Goal: Use online tool/utility: Utilize a website feature to perform a specific function

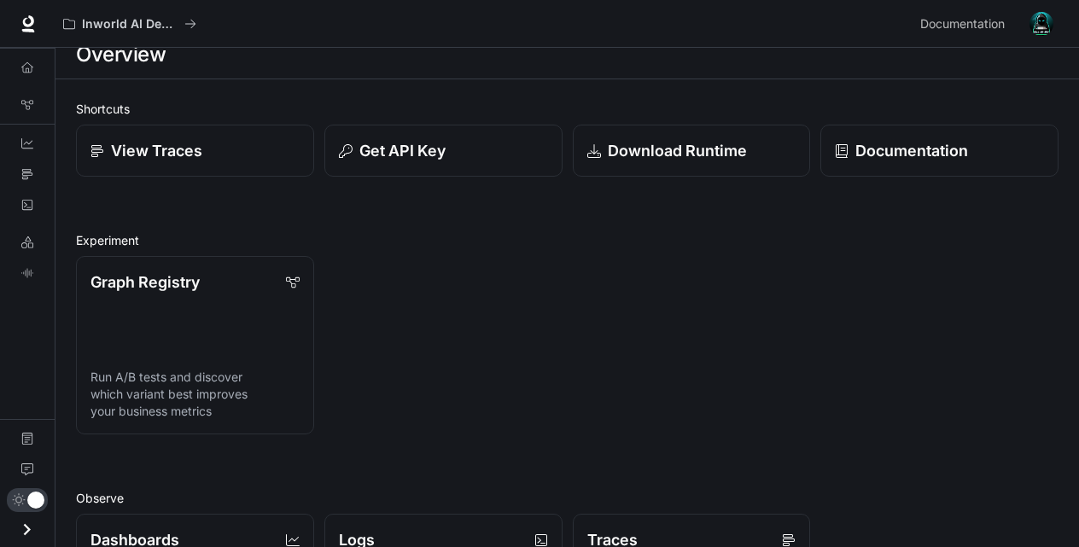
scroll to position [15, 0]
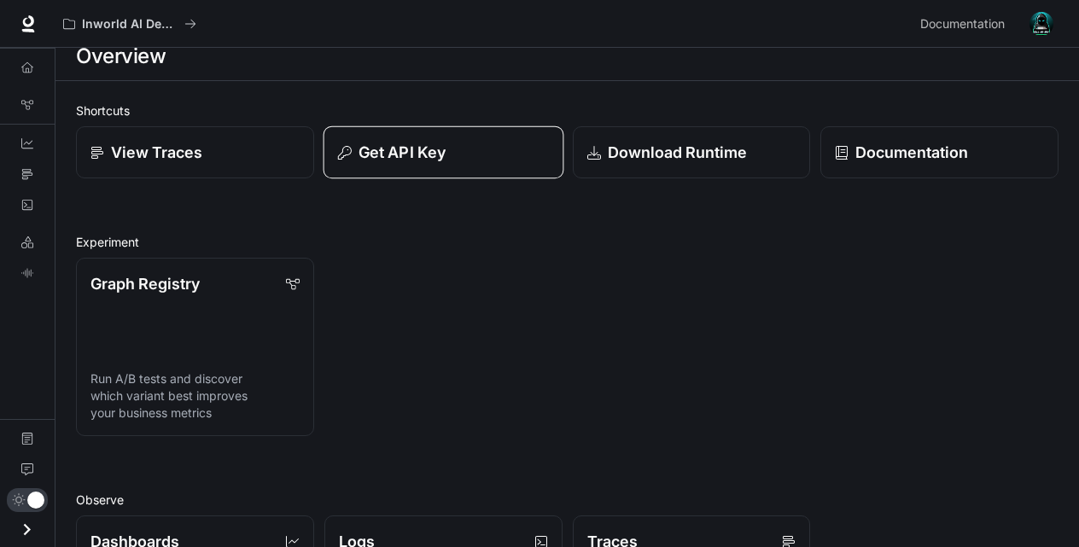
click at [356, 154] on div "Get API Key" at bounding box center [443, 152] width 211 height 23
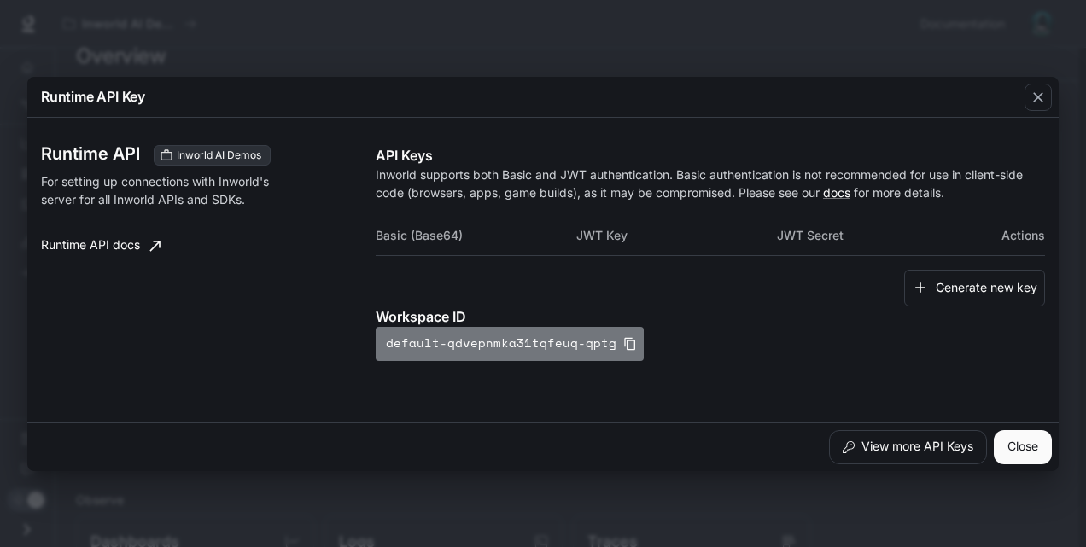
click at [543, 340] on button "default-qdvepnmka31tqfeuq-qptg" at bounding box center [510, 344] width 268 height 34
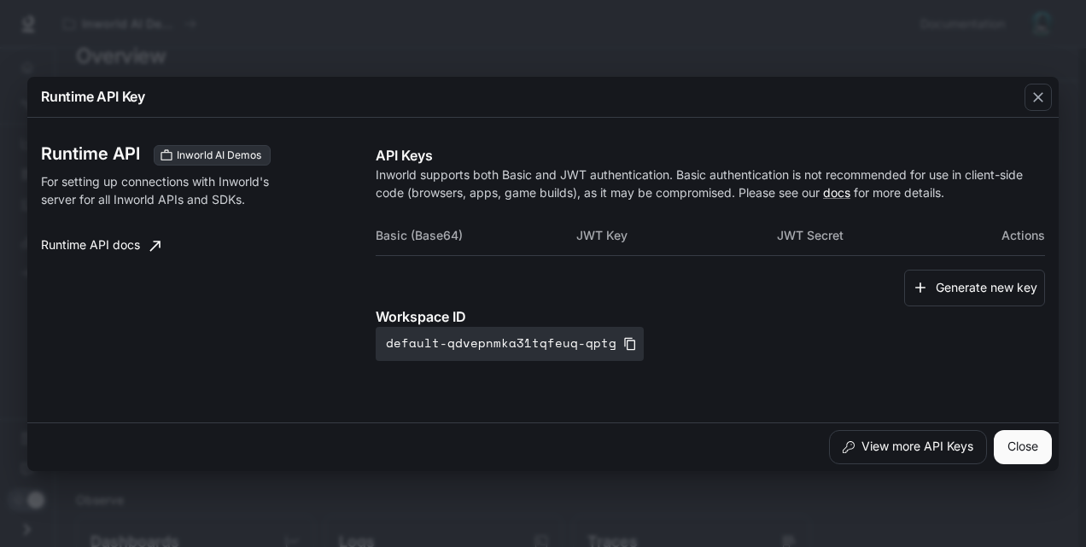
click at [428, 237] on th "Basic (Base64)" at bounding box center [476, 235] width 201 height 41
click at [626, 241] on th "JWT Key" at bounding box center [676, 235] width 201 height 41
click at [1014, 241] on th "Actions" at bounding box center [1011, 235] width 67 height 41
click at [1053, 100] on button "button" at bounding box center [1037, 97] width 41 height 41
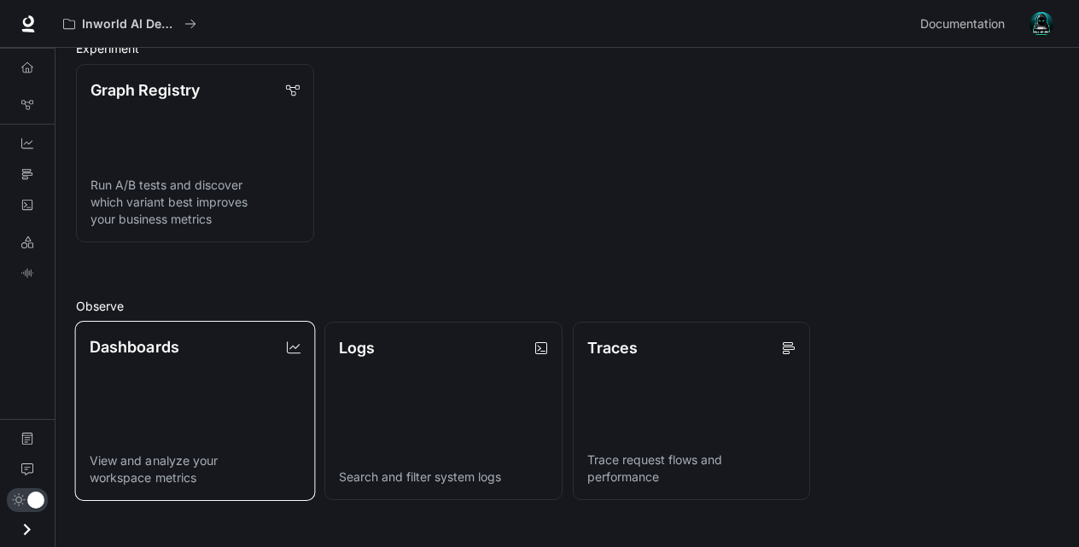
scroll to position [351, 0]
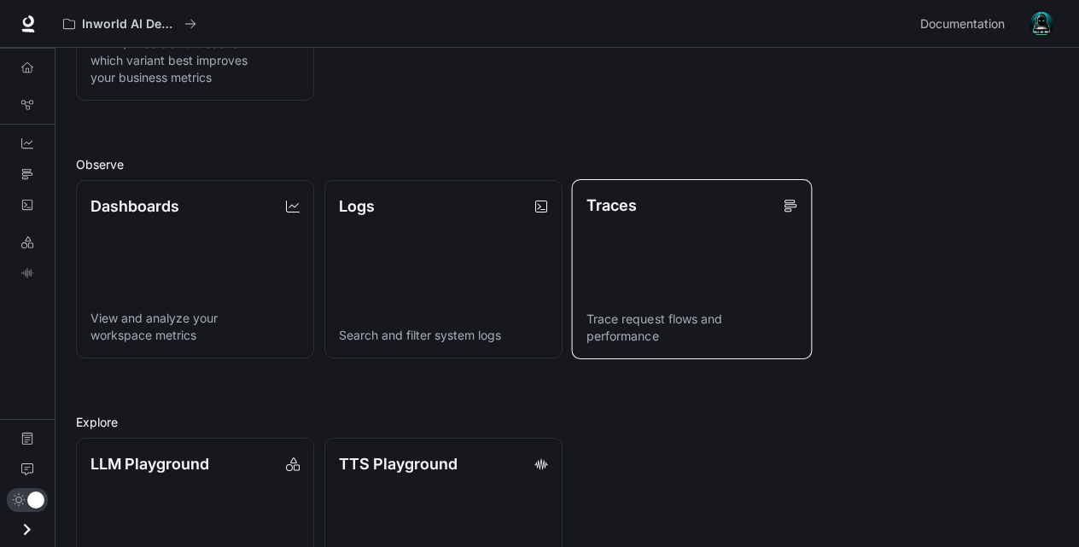
click at [611, 296] on link "Traces Trace request flows and performance" at bounding box center [691, 269] width 241 height 180
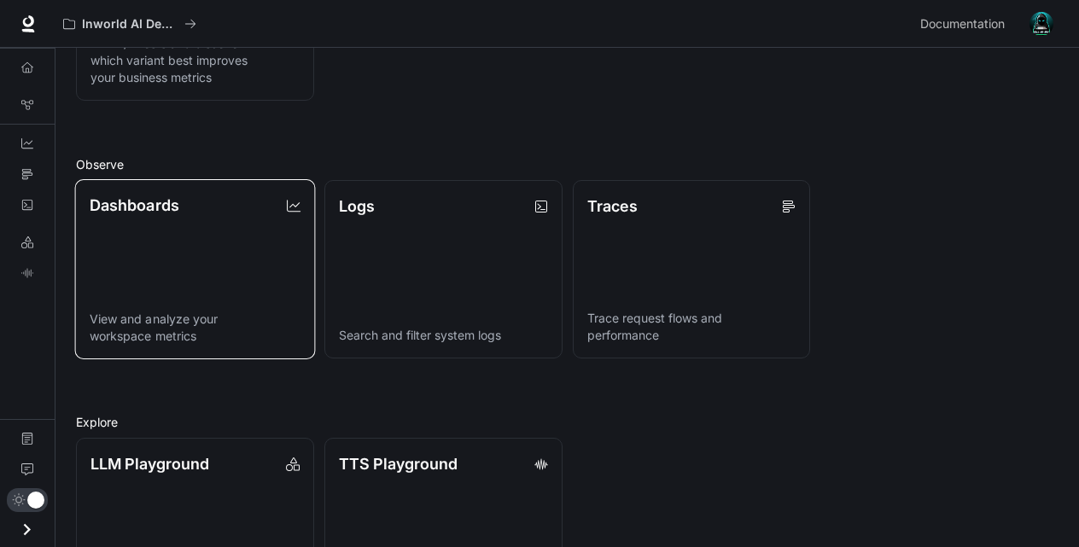
scroll to position [439, 0]
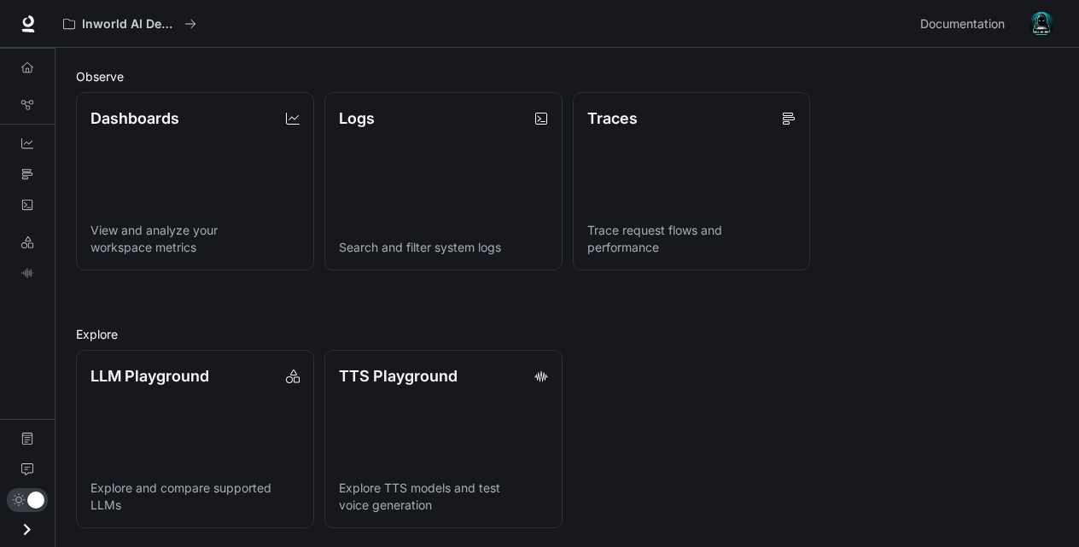
click at [17, 529] on icon "Open drawer" at bounding box center [26, 529] width 23 height 23
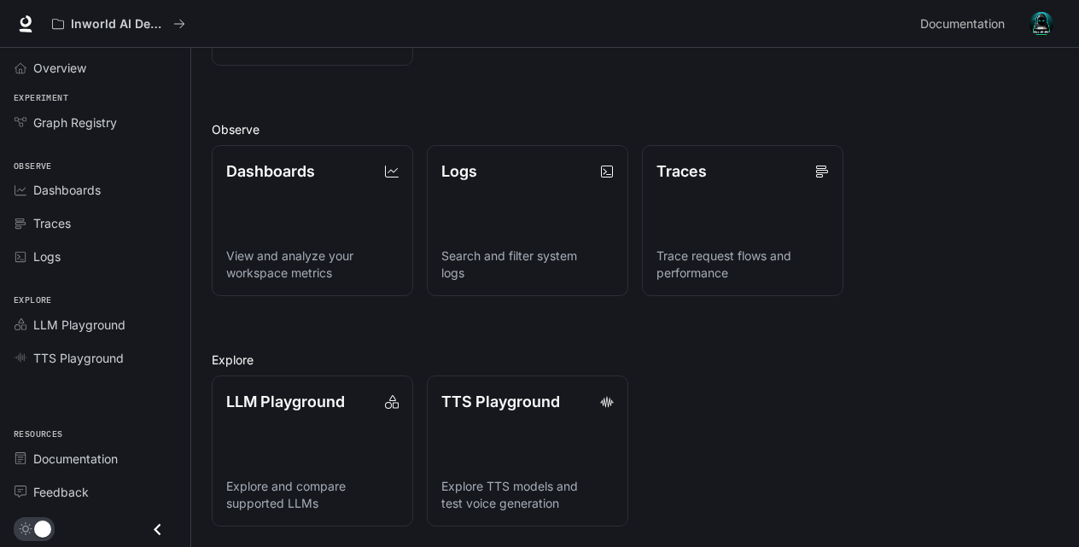
scroll to position [357, 0]
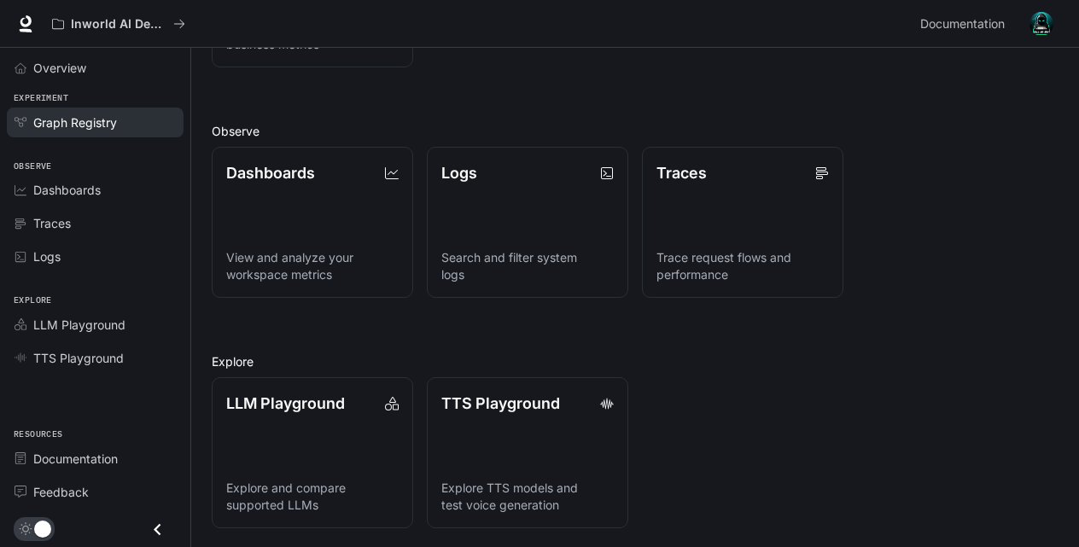
click at [64, 127] on span "Graph Registry" at bounding box center [75, 123] width 84 height 18
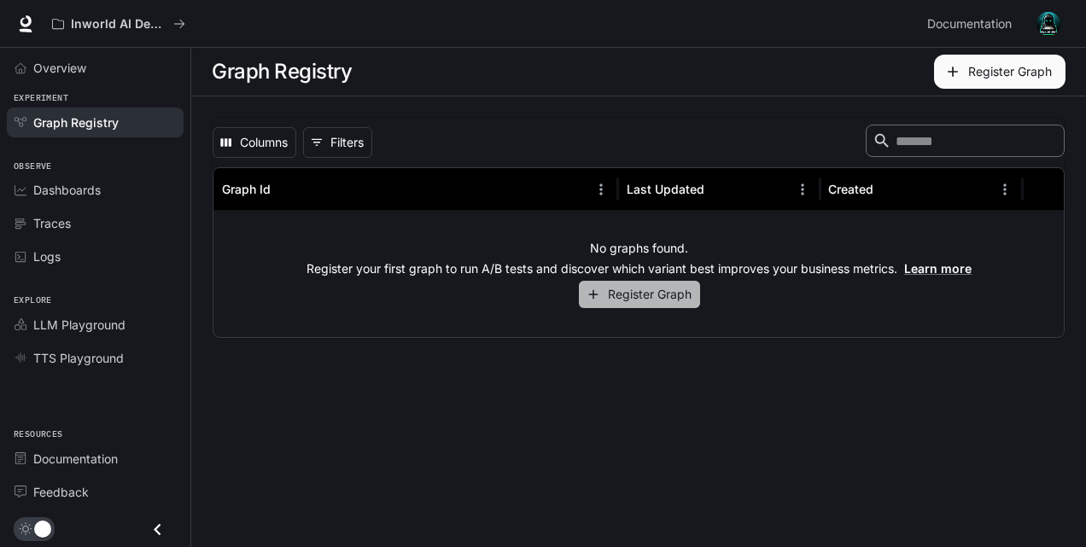
click at [613, 281] on button "Register Graph" at bounding box center [639, 295] width 121 height 28
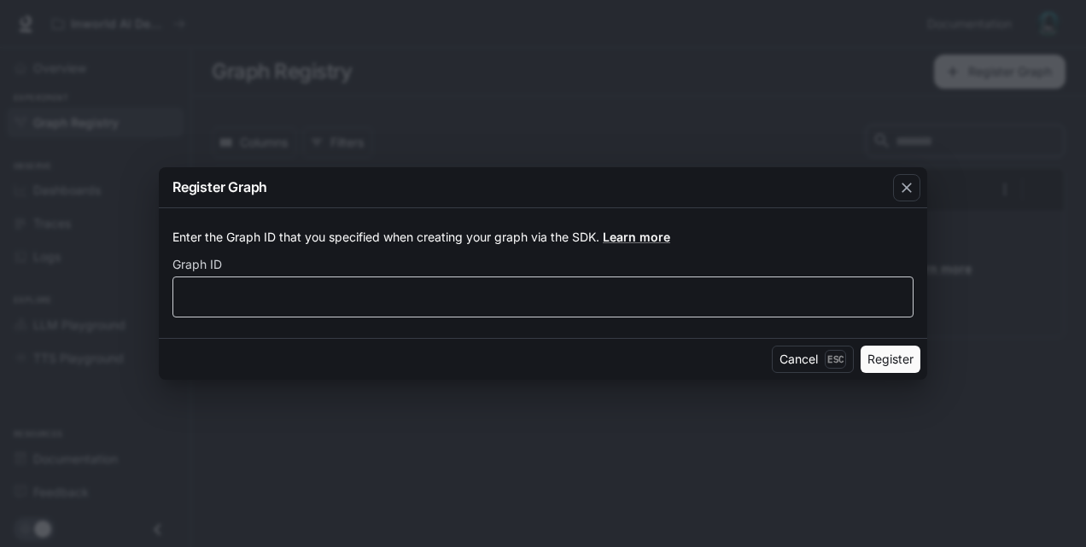
click at [597, 288] on div "​" at bounding box center [542, 297] width 741 height 41
type input "***"
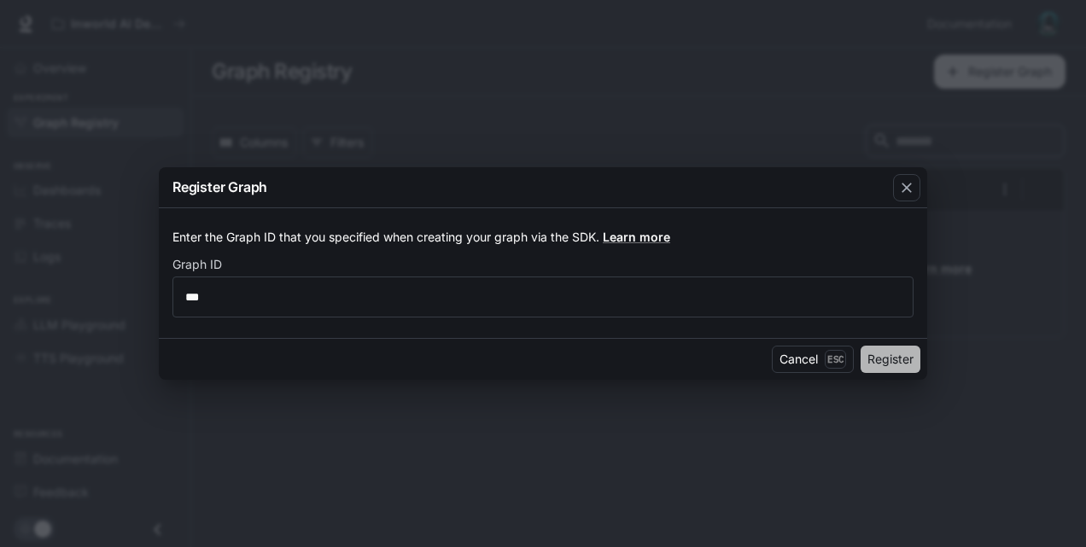
click at [875, 360] on button "Register" at bounding box center [890, 359] width 60 height 27
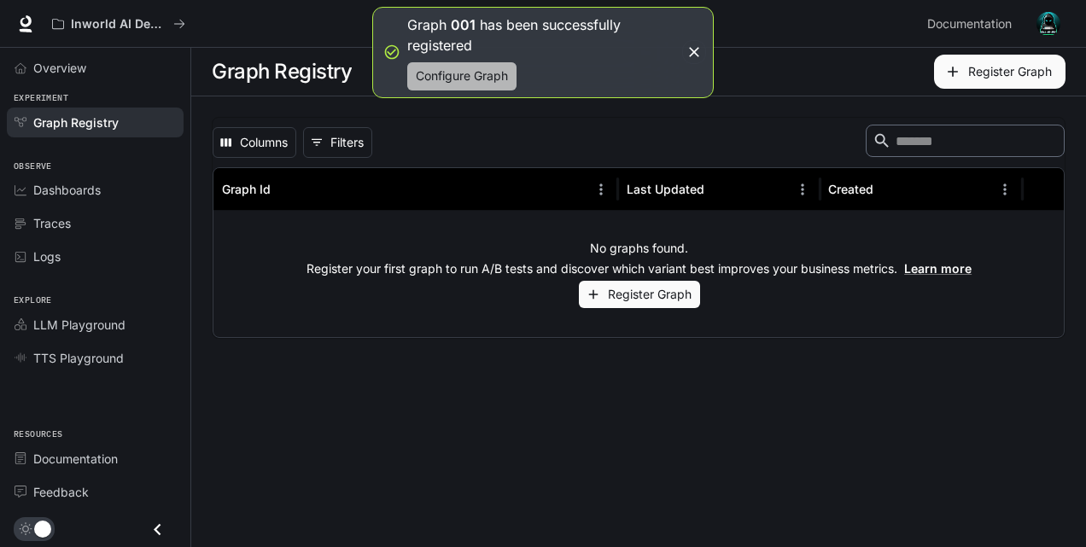
click at [498, 67] on button "Configure Graph" at bounding box center [461, 76] width 109 height 28
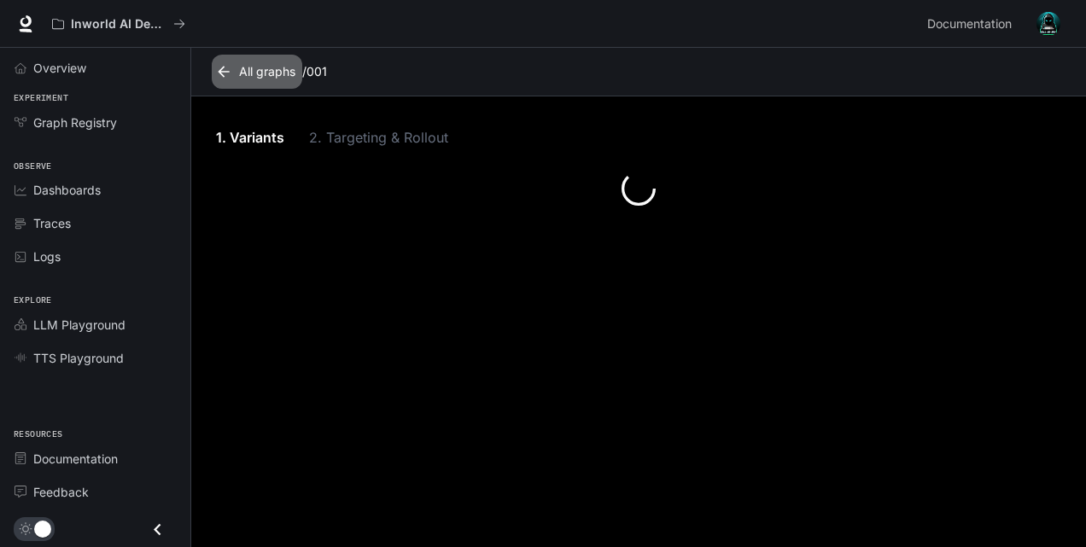
click at [229, 74] on icon at bounding box center [223, 71] width 17 height 17
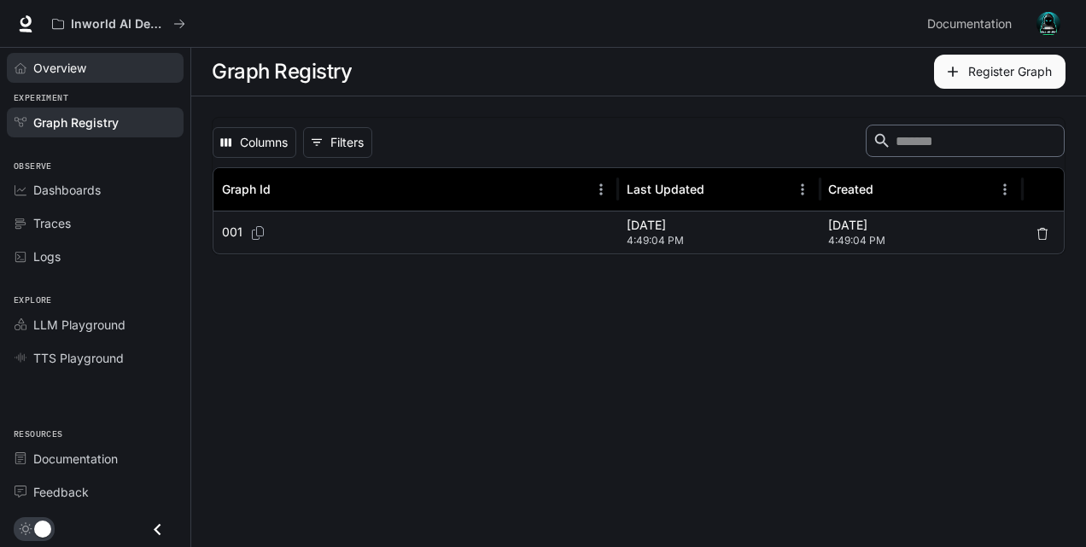
click at [149, 79] on link "Overview" at bounding box center [95, 68] width 177 height 30
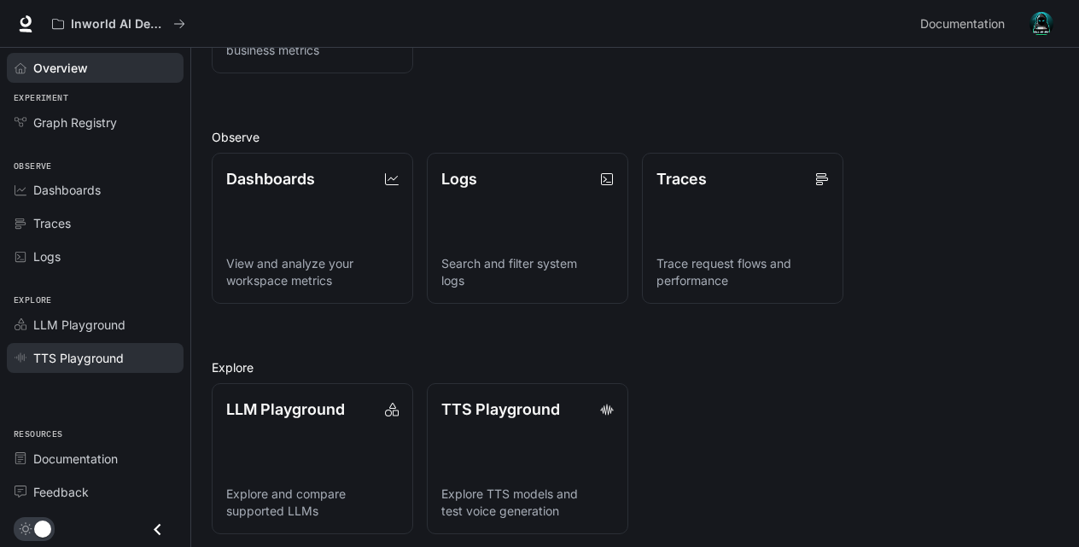
scroll to position [357, 0]
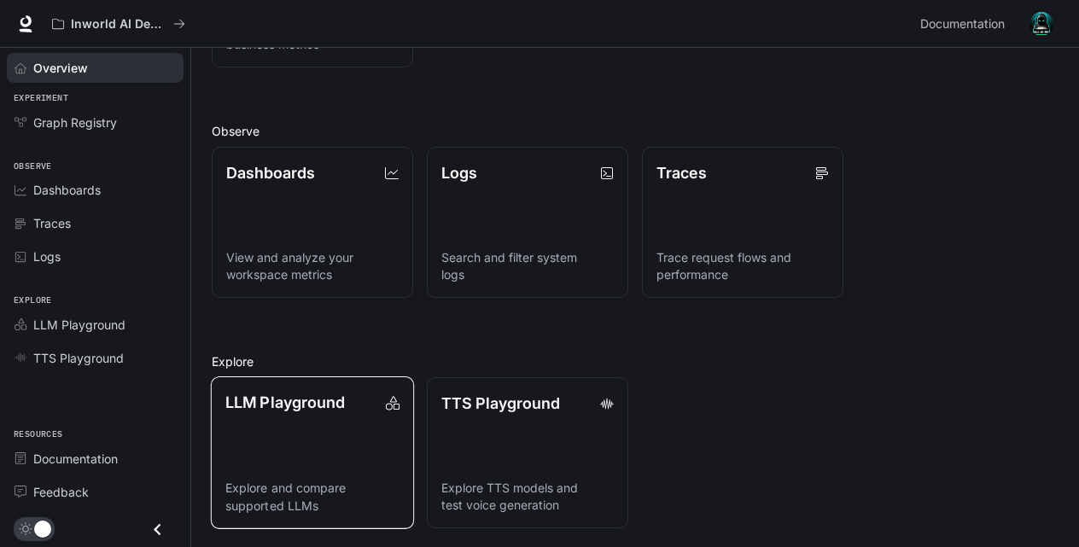
click at [328, 442] on link "LLM Playground Explore and compare supported LLMs" at bounding box center [312, 452] width 203 height 153
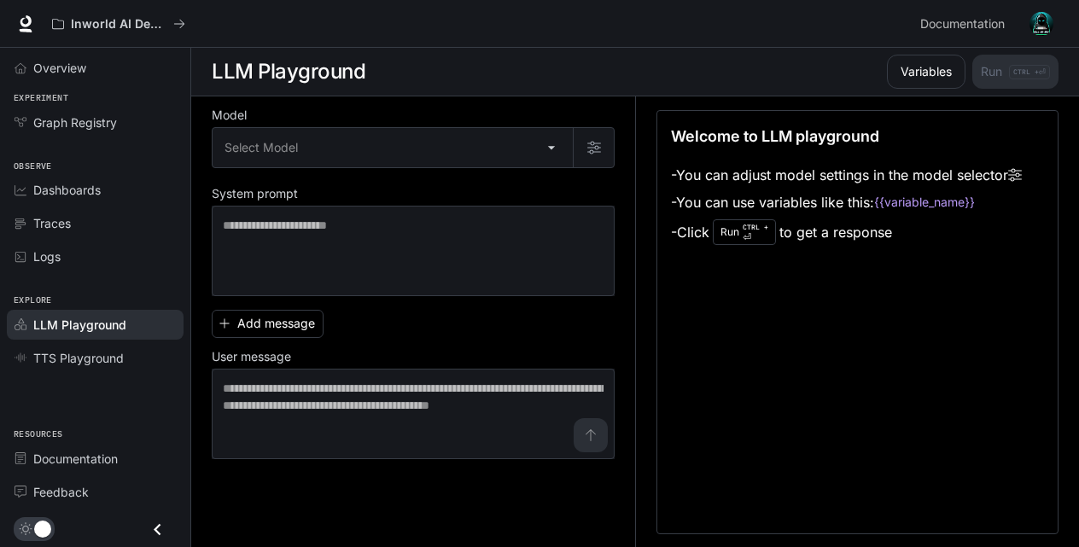
click at [531, 294] on div "Model Select Model ​ System prompt * ​ Add message User message * ​" at bounding box center [413, 284] width 403 height 349
